Goal: Find specific page/section: Find specific page/section

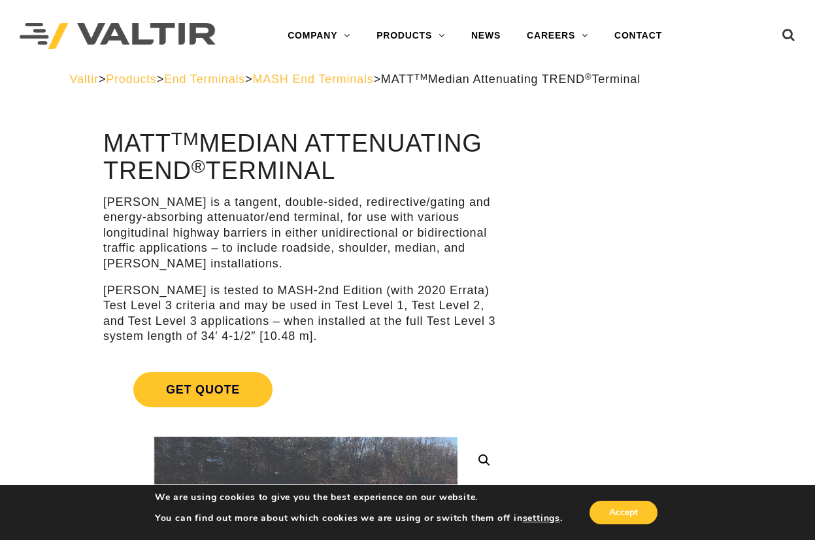
click at [359, 77] on span "MASH End Terminals" at bounding box center [312, 79] width 121 height 13
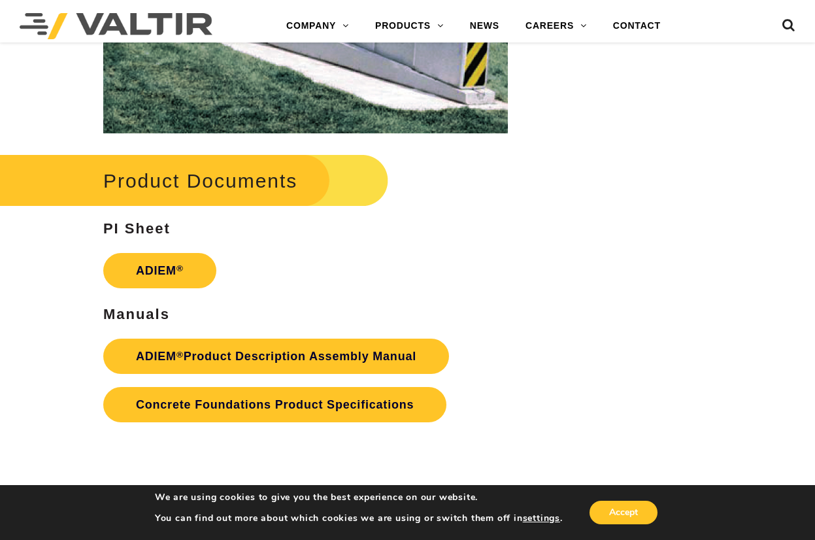
scroll to position [1829, 0]
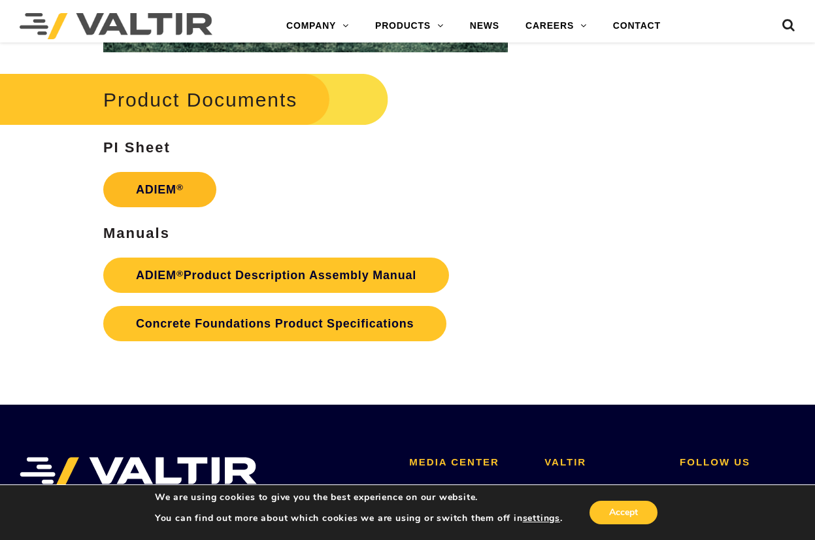
click at [156, 187] on link "ADIEM ®" at bounding box center [159, 189] width 113 height 35
